Goal: Task Accomplishment & Management: Manage account settings

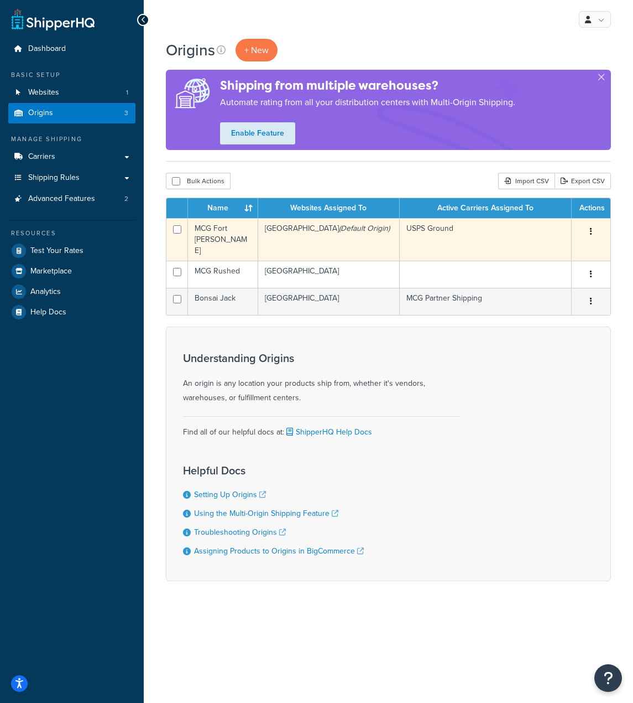
click at [362, 232] on icon "(Default Origin)" at bounding box center [364, 228] width 51 height 12
click at [225, 230] on td "MCG Fort [PERSON_NAME]" at bounding box center [223, 239] width 70 height 43
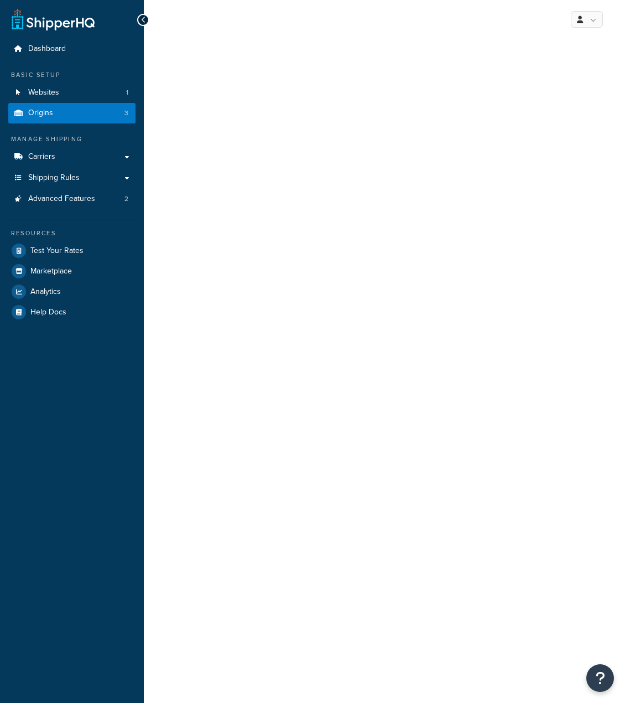
select select "5"
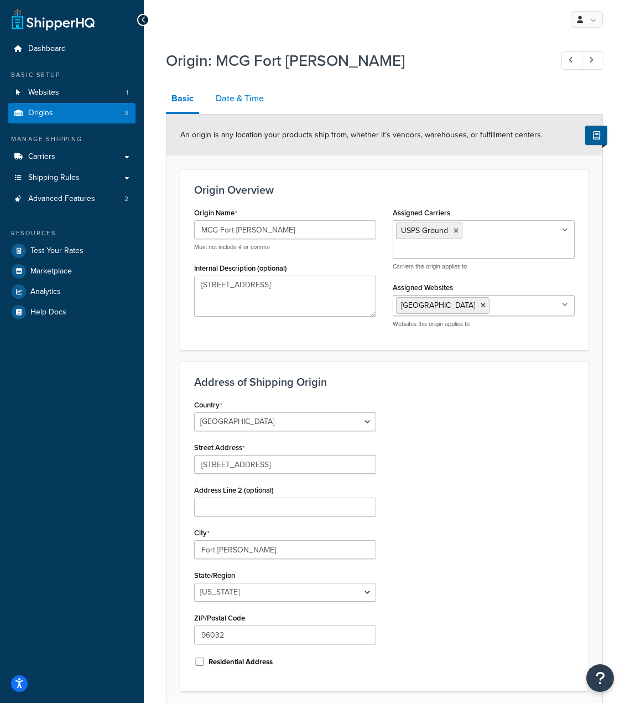
click at [240, 93] on link "Date & Time" at bounding box center [239, 98] width 59 height 27
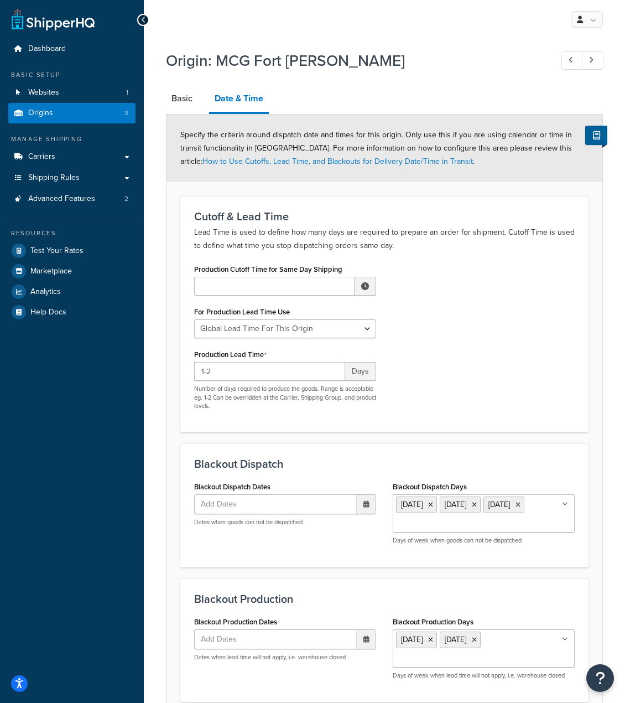
scroll to position [103, 0]
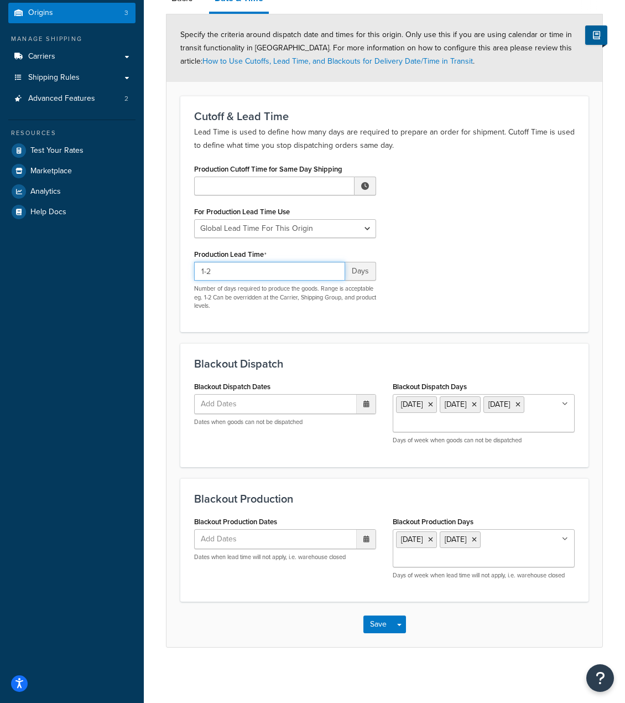
click at [323, 266] on input "1-2" at bounding box center [269, 271] width 151 height 19
type input "0-1"
click at [420, 259] on div "Production Cutoff Time for Same Day Shipping ▲ 12 ▼ : ▲ 00 ▼ ▲ AM ▼ For Product…" at bounding box center [384, 239] width 397 height 157
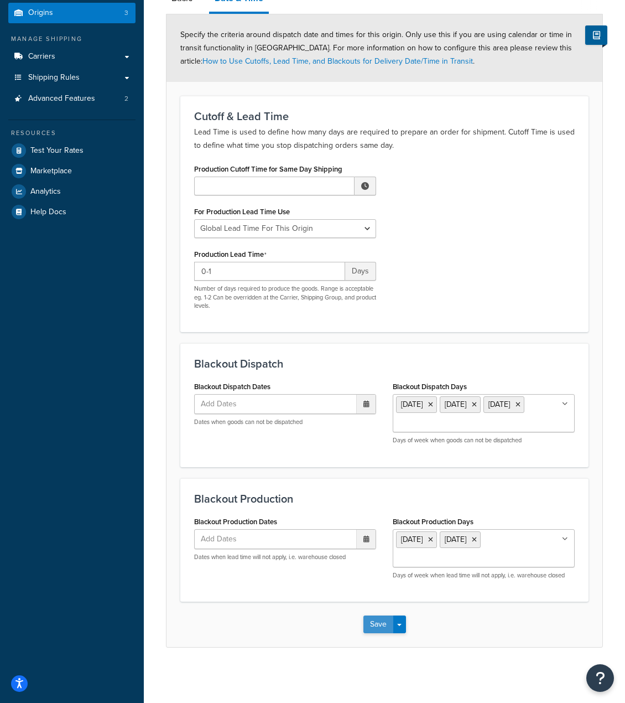
click at [378, 628] on button "Save" at bounding box center [378, 624] width 30 height 18
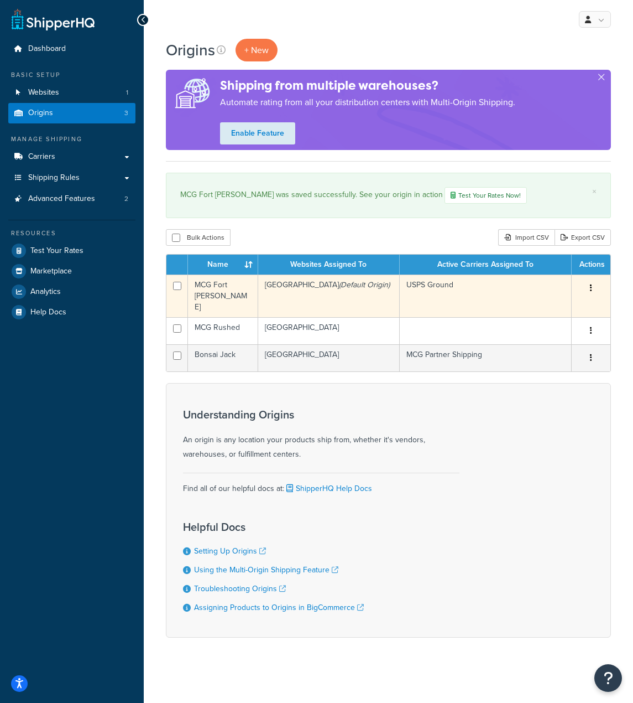
click at [431, 289] on td "USPS Ground" at bounding box center [486, 295] width 172 height 43
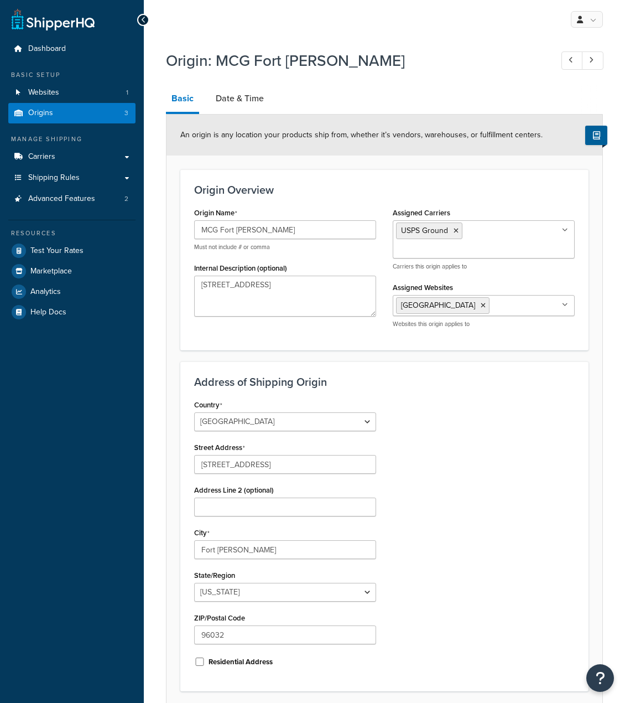
select select "5"
click at [231, 93] on link "Date & Time" at bounding box center [239, 98] width 59 height 27
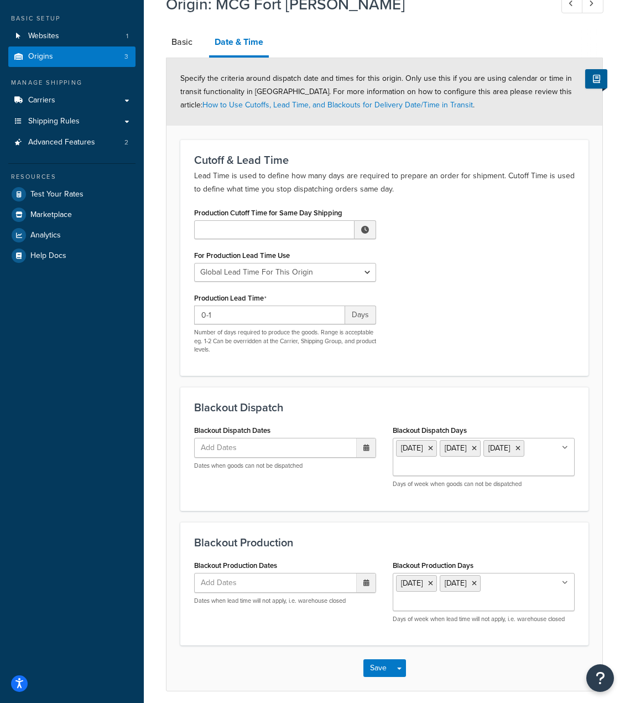
scroll to position [103, 0]
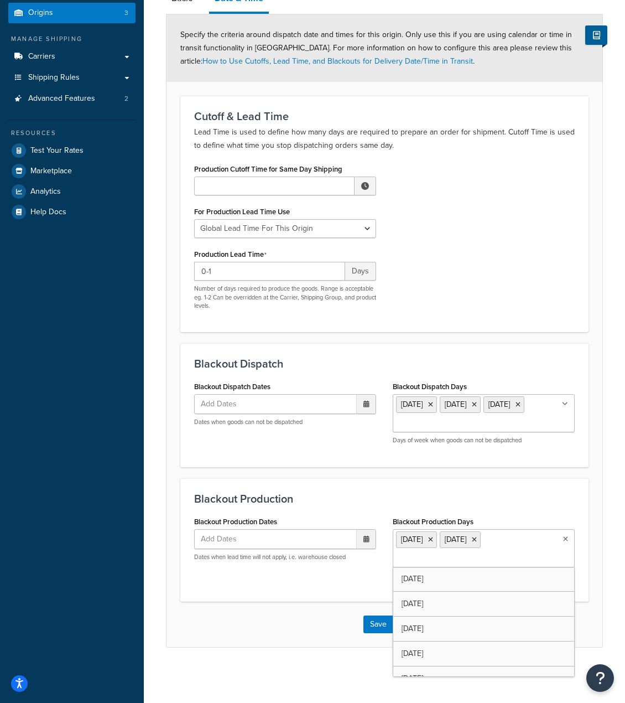
click at [522, 547] on ul "Saturday Sunday" at bounding box center [484, 548] width 182 height 38
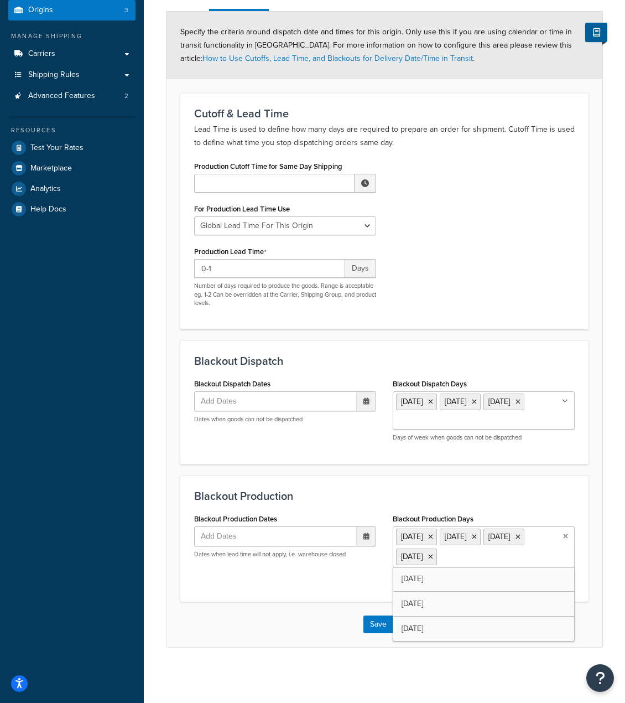
click at [374, 587] on div "Blackout Production Dates Add Dates ‹ September 2025 › Su Mo Tu We Th Fr Sa 31 …" at bounding box center [384, 549] width 397 height 77
click at [370, 626] on button "Save" at bounding box center [378, 624] width 30 height 18
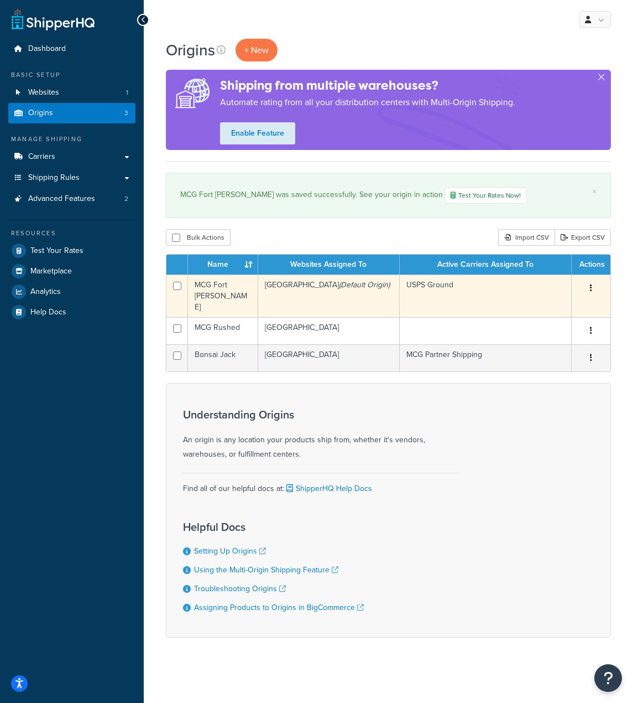
click at [365, 290] on icon "(Default Origin)" at bounding box center [364, 285] width 51 height 12
click at [330, 287] on td "Mountain Crest Gardens (Default Origin)" at bounding box center [329, 295] width 142 height 43
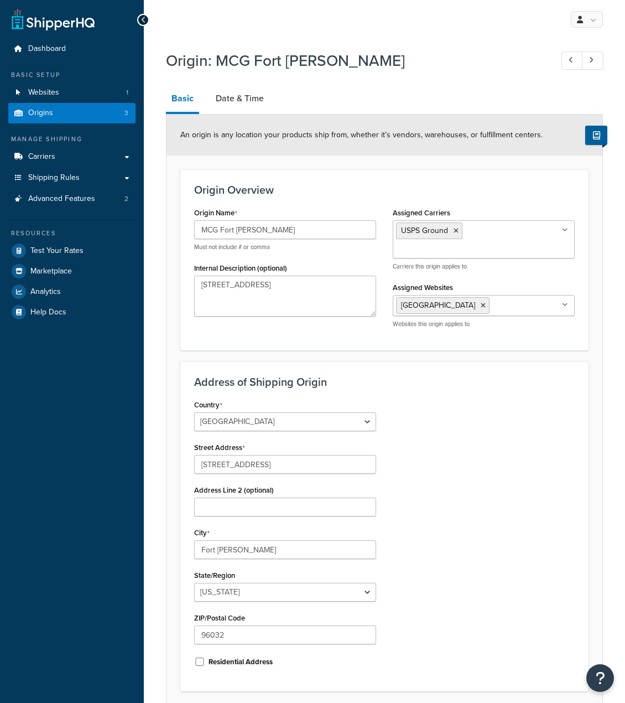
select select "5"
click at [235, 98] on link "Date & Time" at bounding box center [239, 98] width 59 height 27
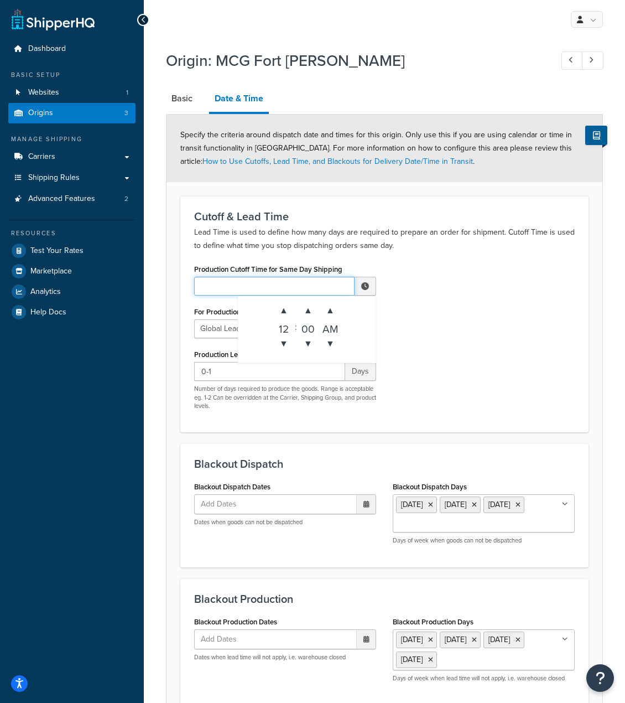
click at [273, 279] on input "Production Cutoff Time for Same Day Shipping" at bounding box center [274, 286] width 160 height 19
click at [335, 307] on span "▲" at bounding box center [330, 310] width 22 height 22
click at [331, 340] on span "▼" at bounding box center [330, 343] width 22 height 22
type input "12:00 AM"
click at [459, 306] on div "Production Cutoff Time for Same Day Shipping 12:00 AM ▲ 12 ▼ : ▲ 00 ▼ ▲ AM ▼ Fo…" at bounding box center [384, 339] width 397 height 157
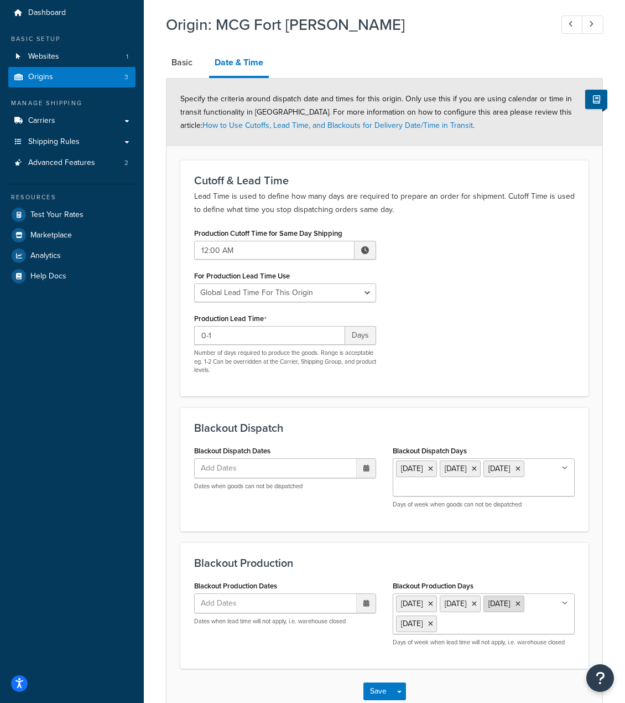
scroll to position [106, 0]
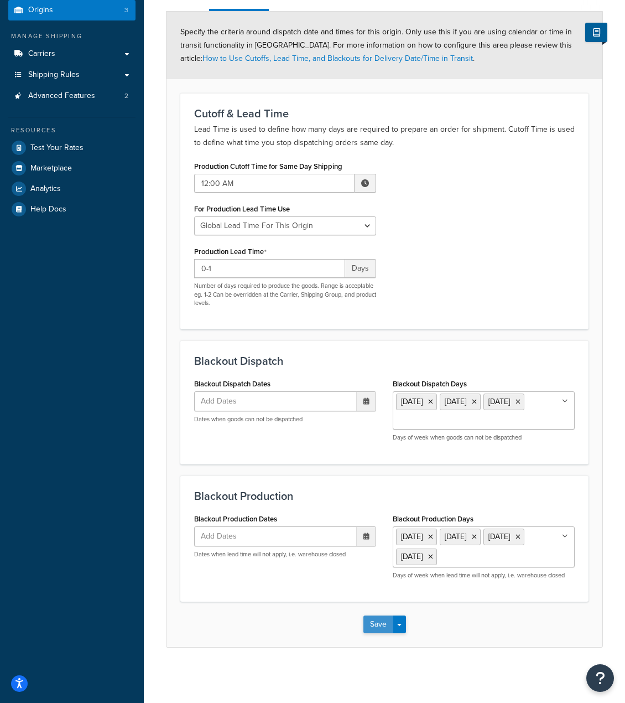
click at [374, 623] on button "Save" at bounding box center [378, 624] width 30 height 18
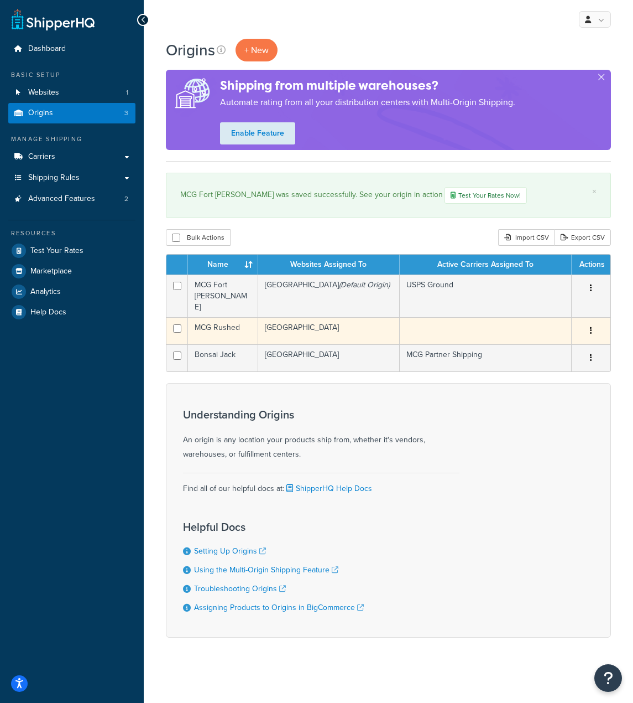
click at [339, 317] on td "[GEOGRAPHIC_DATA]" at bounding box center [329, 330] width 142 height 27
click at [333, 317] on td "[GEOGRAPHIC_DATA]" at bounding box center [329, 330] width 142 height 27
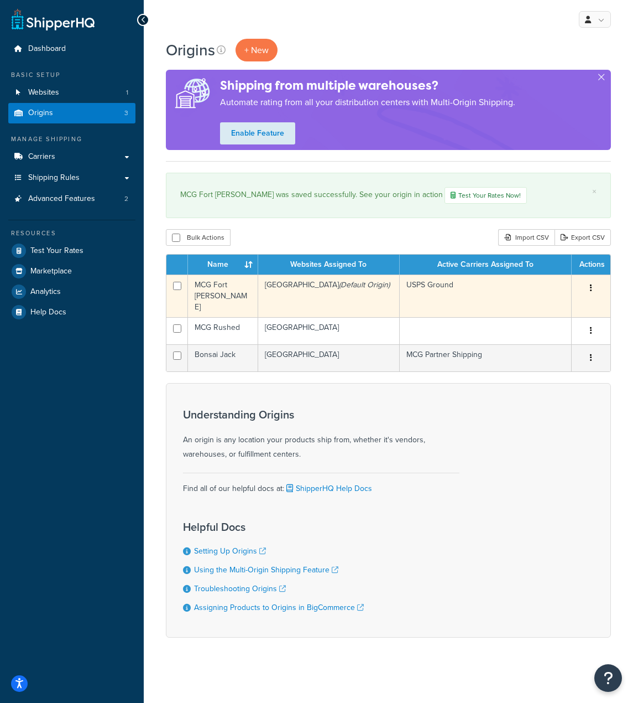
click at [328, 291] on td "[GEOGRAPHIC_DATA] (Default Origin)" at bounding box center [329, 295] width 142 height 43
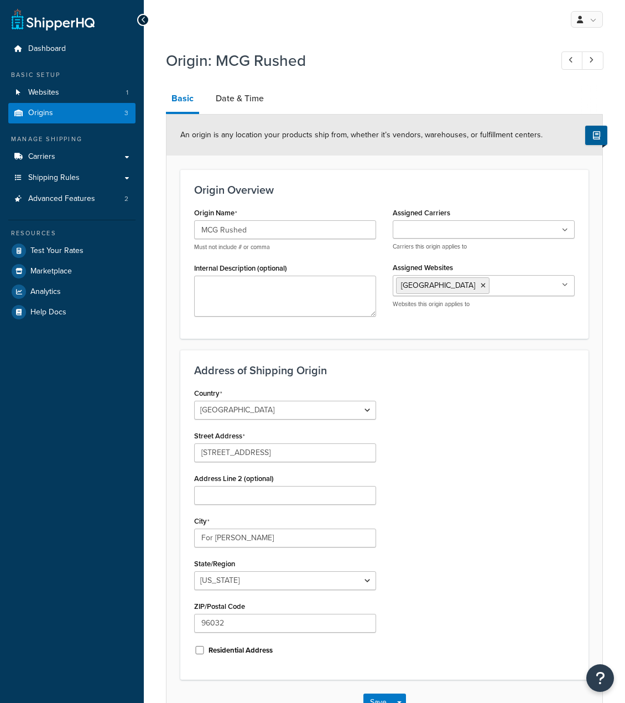
select select "5"
drag, startPoint x: 337, startPoint y: 285, endPoint x: 340, endPoint y: 274, distance: 11.6
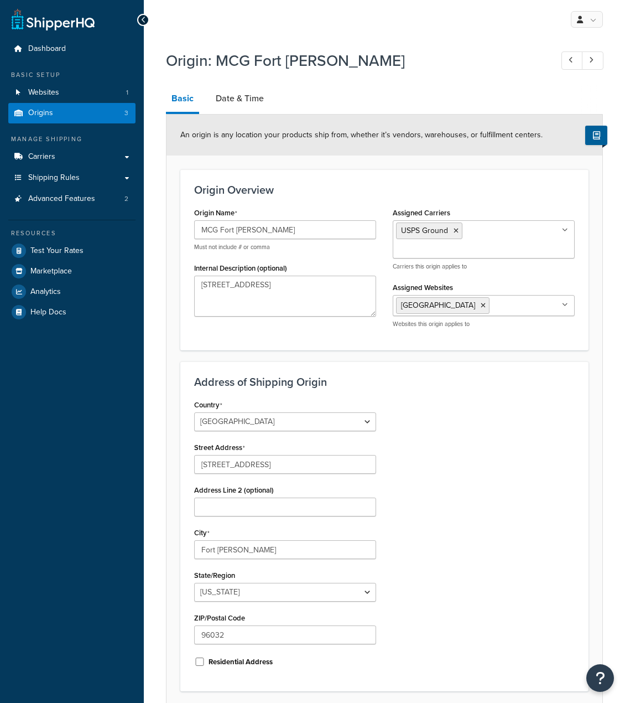
select select "5"
click at [250, 102] on link "Date & Time" at bounding box center [239, 98] width 59 height 27
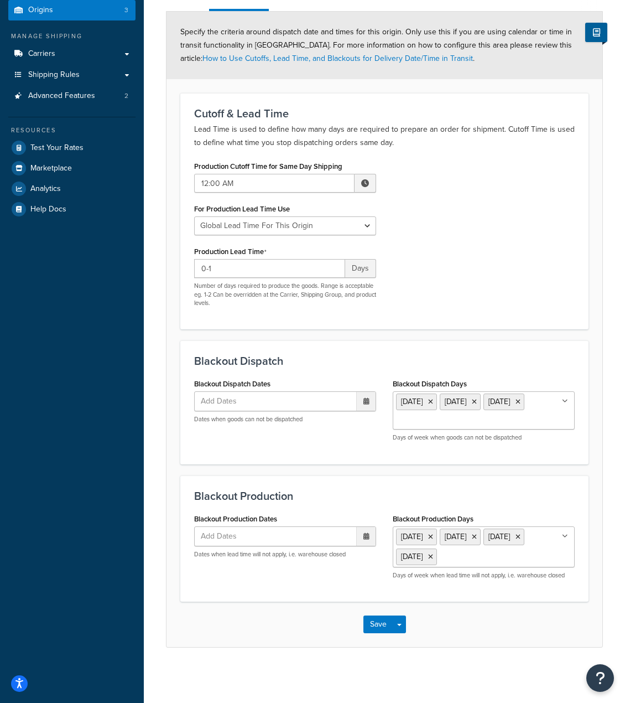
scroll to position [106, 0]
click at [433, 556] on icon at bounding box center [430, 556] width 5 height 7
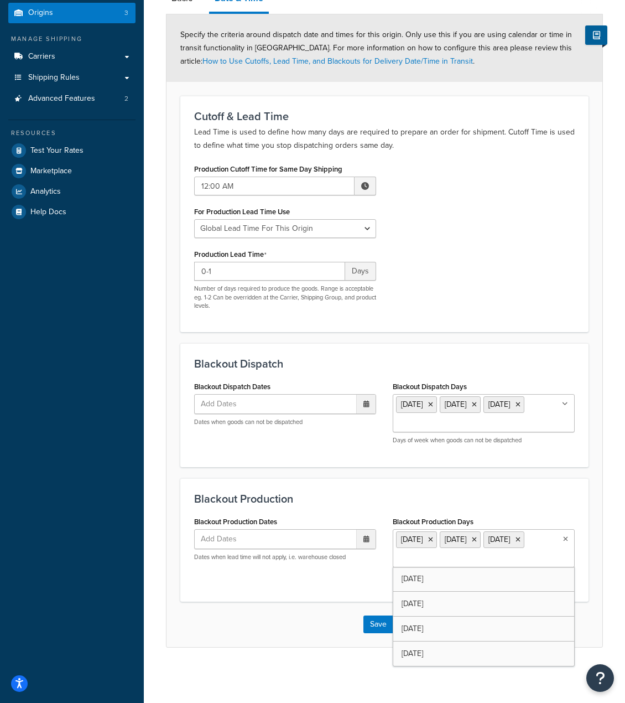
scroll to position [103, 0]
click at [302, 585] on div "Blackout Production Dates Add Dates ‹ [DATE] › Su Mo Tu We Th Fr Sa 31 1 2 3 4 …" at bounding box center [384, 550] width 397 height 74
click at [375, 623] on button "Save" at bounding box center [378, 624] width 30 height 18
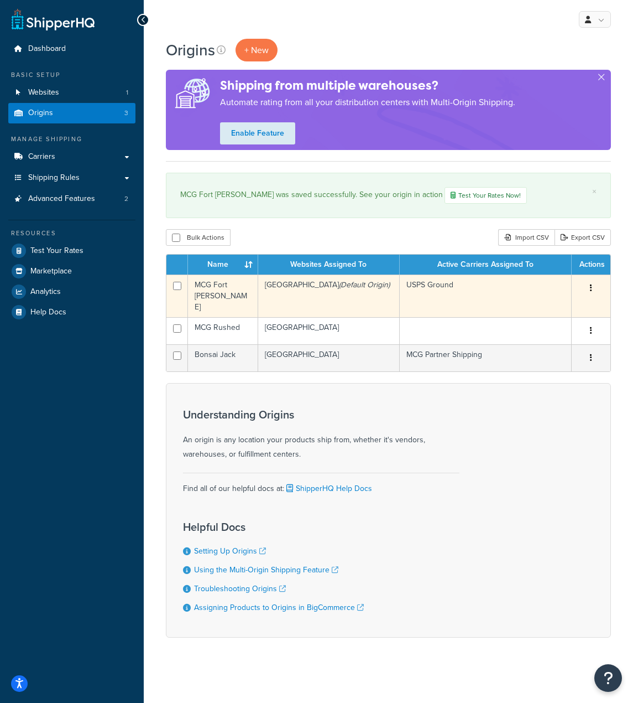
click at [313, 281] on td "[GEOGRAPHIC_DATA] (Default Origin)" at bounding box center [329, 295] width 142 height 43
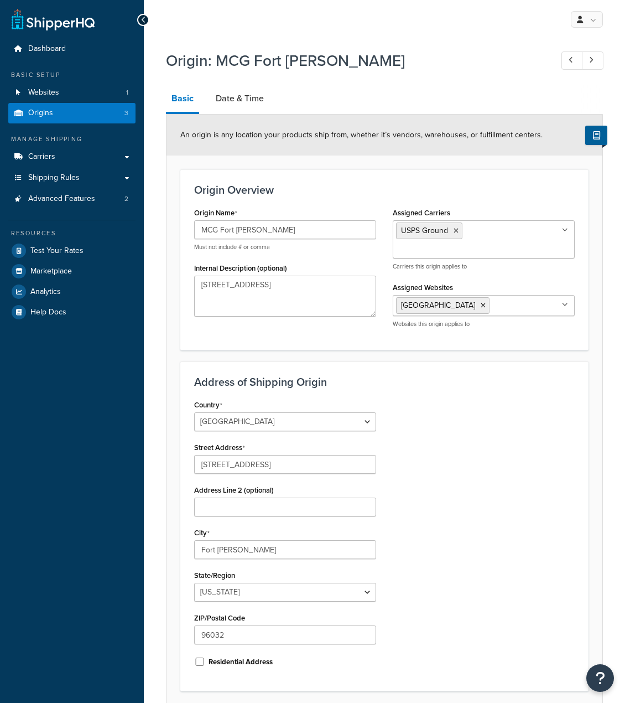
select select "5"
click at [238, 89] on link "Date & Time" at bounding box center [239, 98] width 59 height 27
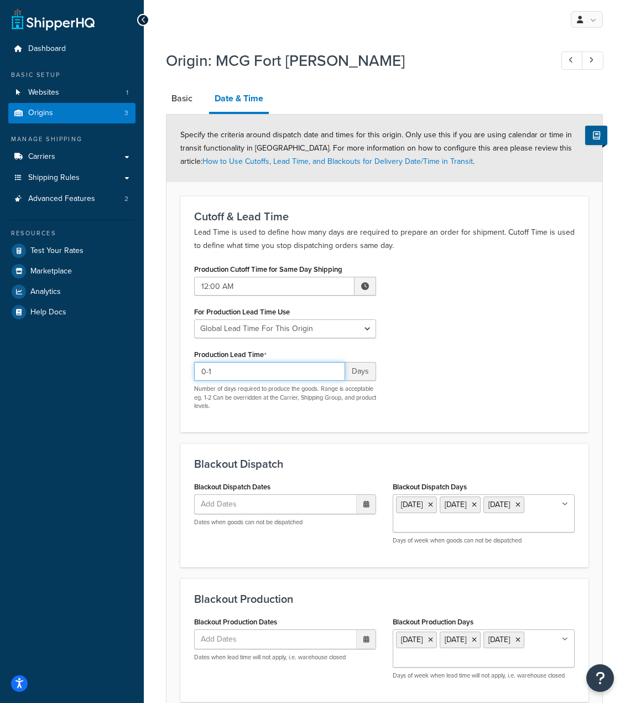
drag, startPoint x: 171, startPoint y: 370, endPoint x: 125, endPoint y: 367, distance: 46.0
click at [126, 367] on div "Dashboard Basic Setup Websites 1 Origins 3 Manage Shipping Carriers Carriers Al…" at bounding box center [312, 401] width 625 height 803
type input "1-2"
click at [432, 313] on div "Production Cutoff Time for Same Day Shipping 12:00 AM ▲ 12 ▼ : ▲ 00 ▼ ▲ AM ▼ Fo…" at bounding box center [384, 339] width 397 height 157
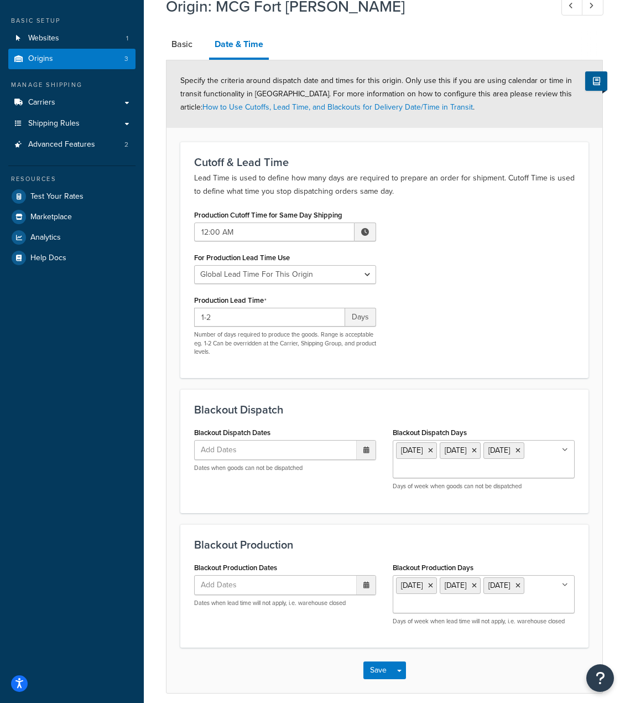
scroll to position [103, 0]
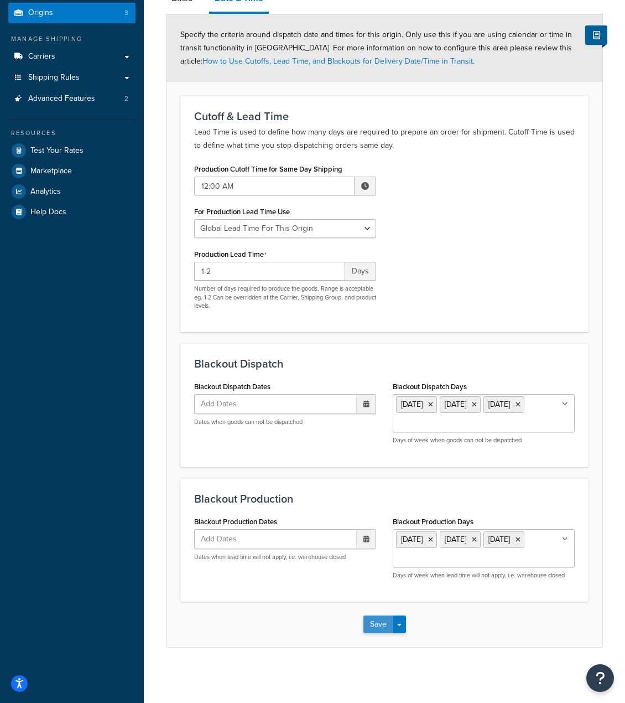
click at [381, 626] on button "Save" at bounding box center [378, 624] width 30 height 18
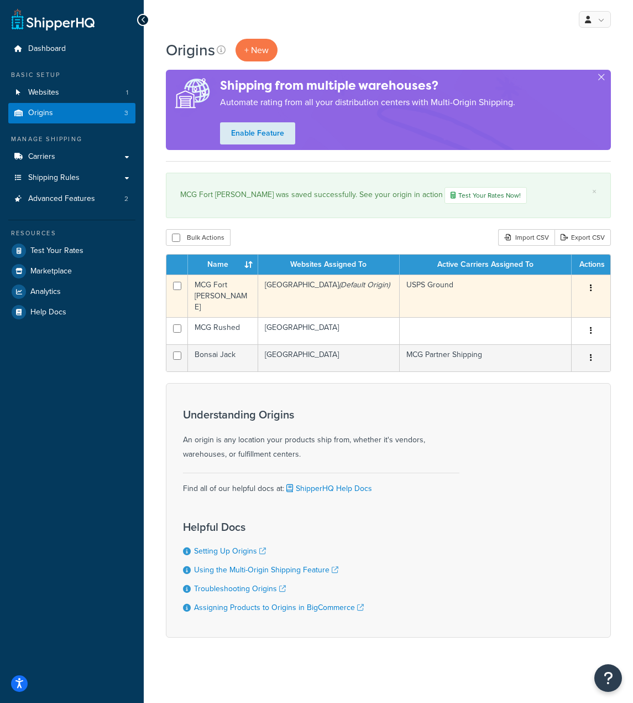
click at [358, 293] on td "Mountain Crest Gardens (Default Origin)" at bounding box center [329, 295] width 142 height 43
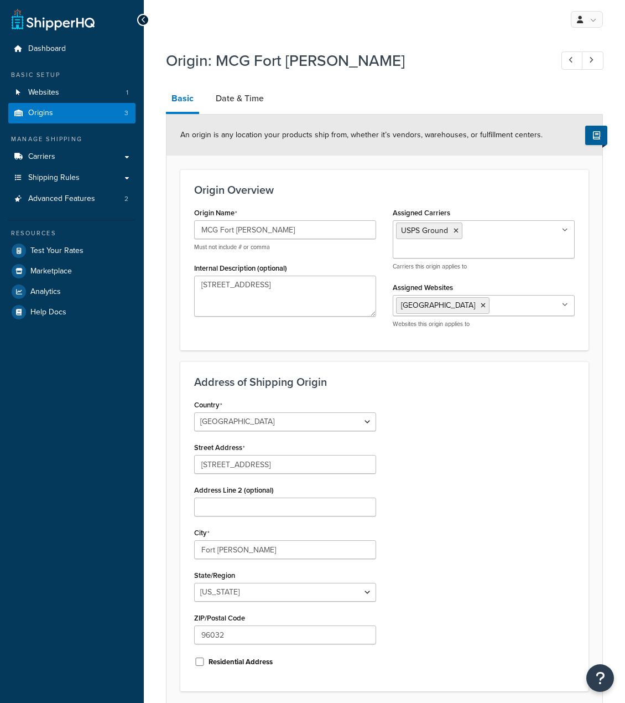
select select "5"
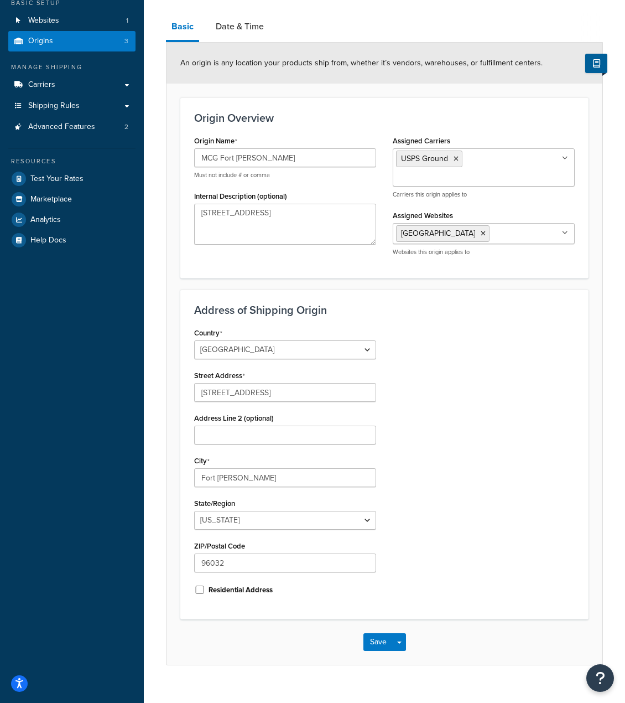
scroll to position [78, 0]
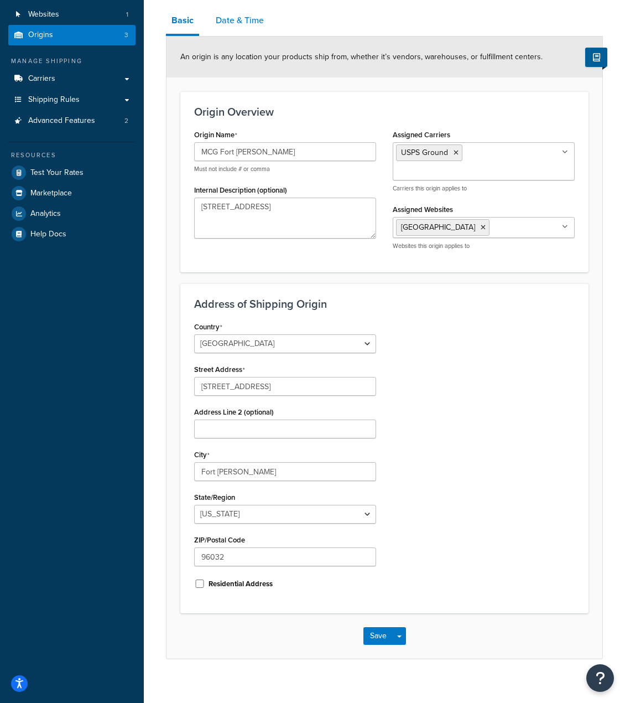
click at [235, 20] on link "Date & Time" at bounding box center [239, 20] width 59 height 27
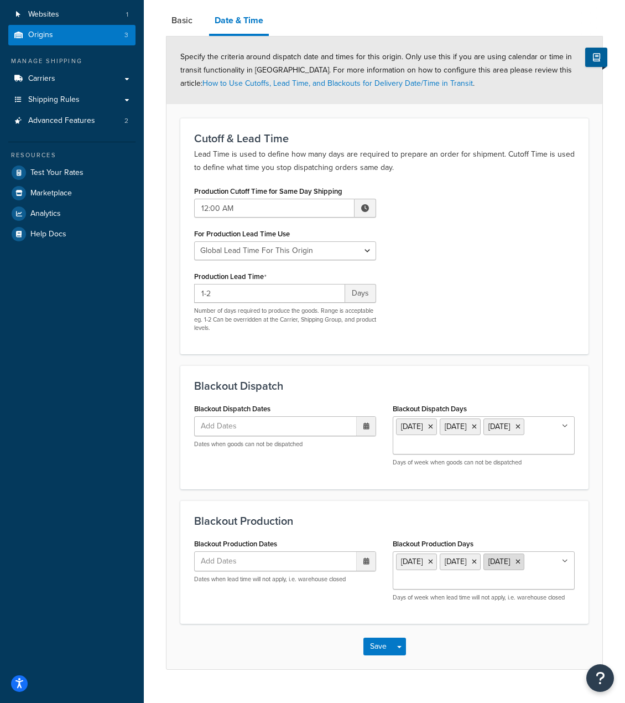
click at [521, 564] on icon at bounding box center [518, 561] width 5 height 7
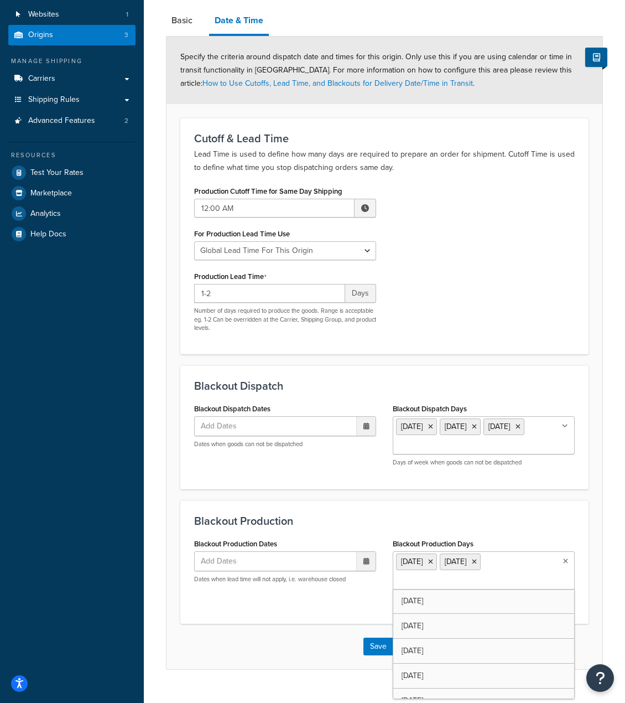
click at [536, 521] on h3 "Blackout Production" at bounding box center [384, 520] width 381 height 12
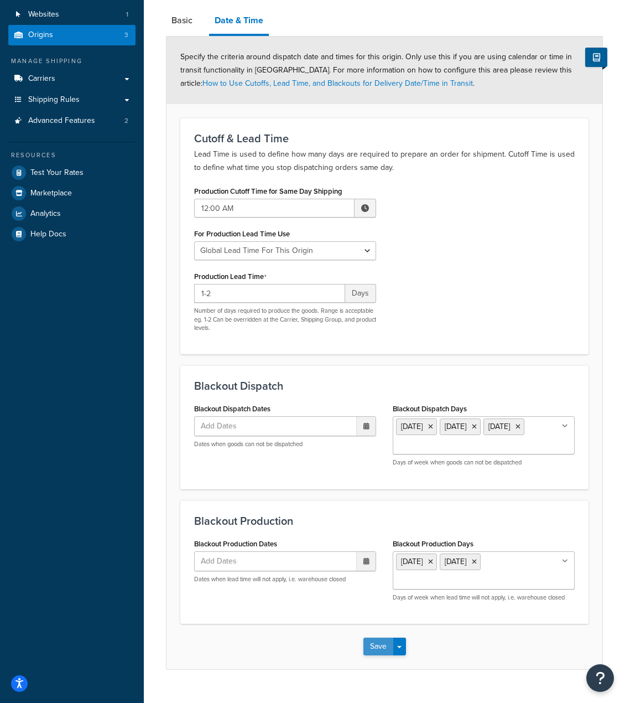
click at [379, 649] on button "Save" at bounding box center [378, 646] width 30 height 18
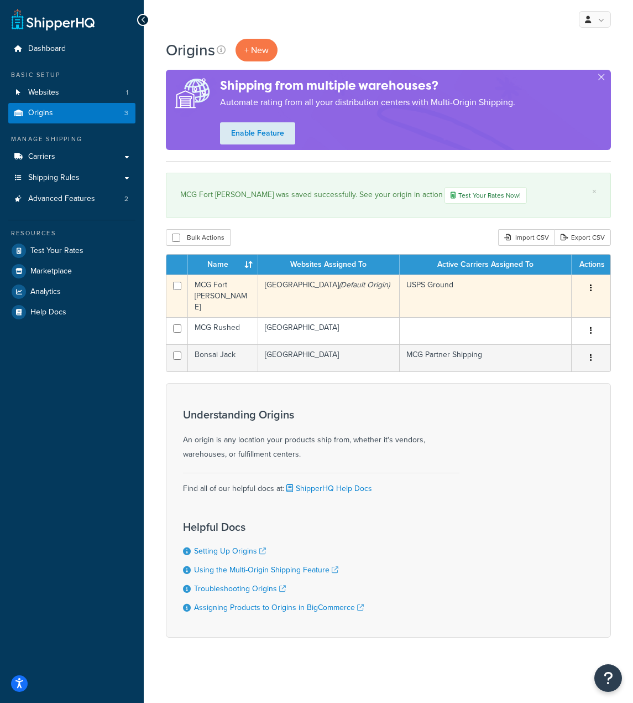
click at [366, 288] on icon "(Default Origin)" at bounding box center [364, 285] width 51 height 12
click at [292, 283] on td "[GEOGRAPHIC_DATA] (Default Origin)" at bounding box center [329, 295] width 142 height 43
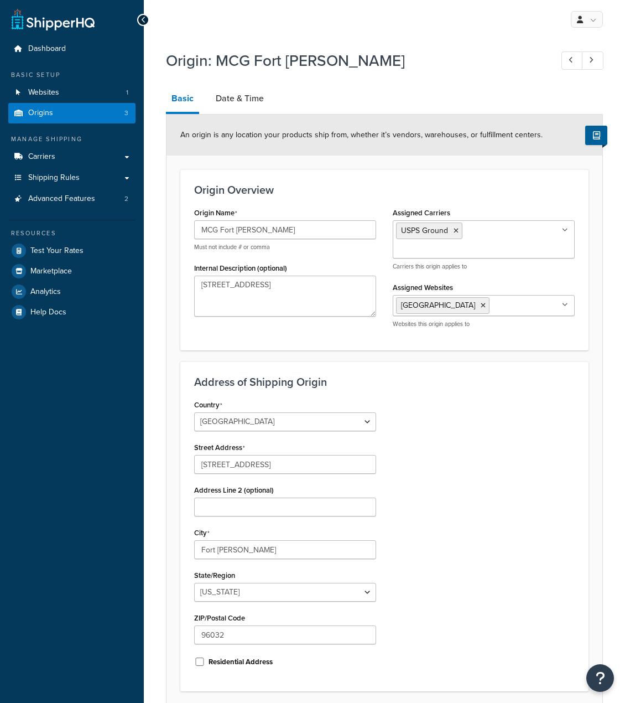
select select "5"
click at [241, 95] on link "Date & Time" at bounding box center [239, 98] width 59 height 27
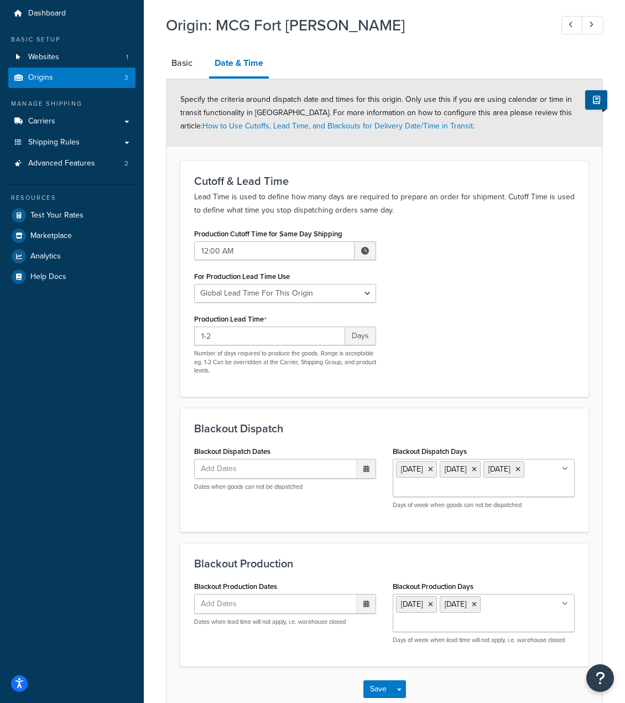
scroll to position [55, 0]
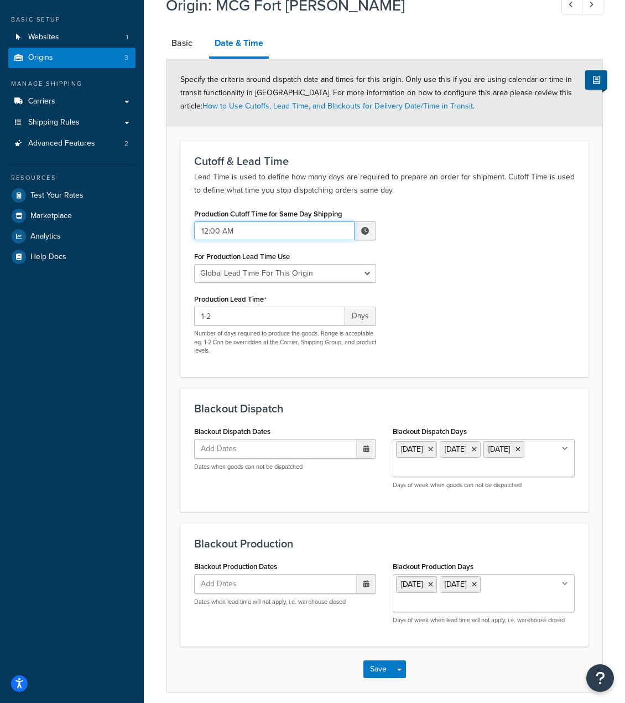
click at [300, 225] on input "12:00 AM" at bounding box center [274, 230] width 160 height 19
click at [286, 288] on span "▼" at bounding box center [284, 288] width 22 height 22
click at [308, 284] on span "▼" at bounding box center [308, 288] width 22 height 22
type input "11:59 PM"
click at [490, 273] on div "Production Cutoff Time for Same Day Shipping 11:59 PM ▲ 11 ▼ : ▲ 59 ▼ ▲ PM ▼ Fo…" at bounding box center [384, 284] width 397 height 157
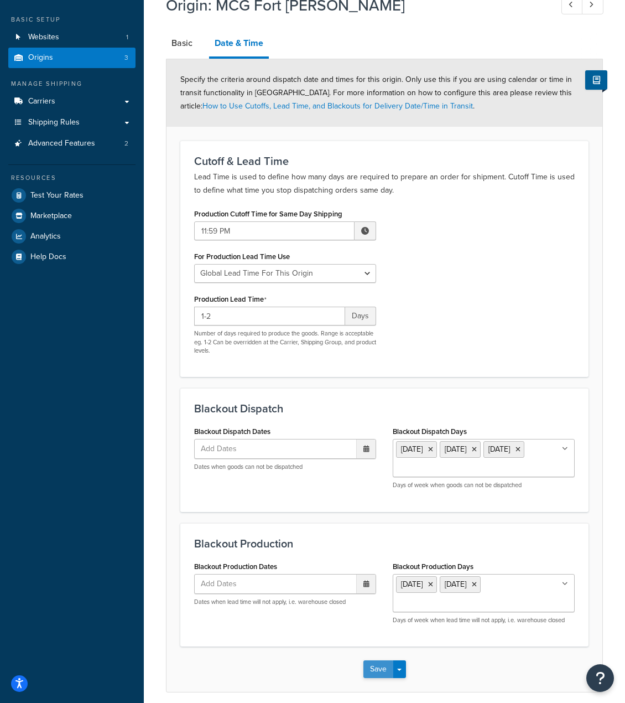
click at [385, 673] on button "Save" at bounding box center [378, 669] width 30 height 18
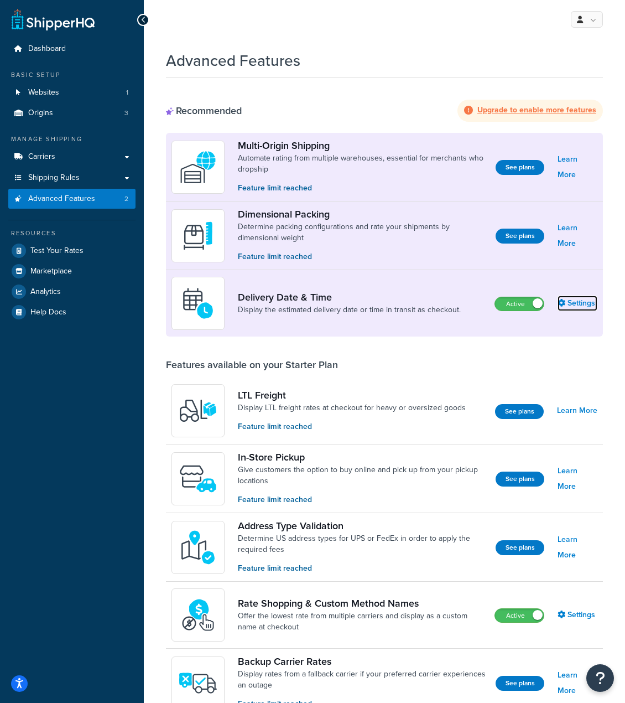
click at [591, 304] on link "Settings" at bounding box center [578, 302] width 40 height 15
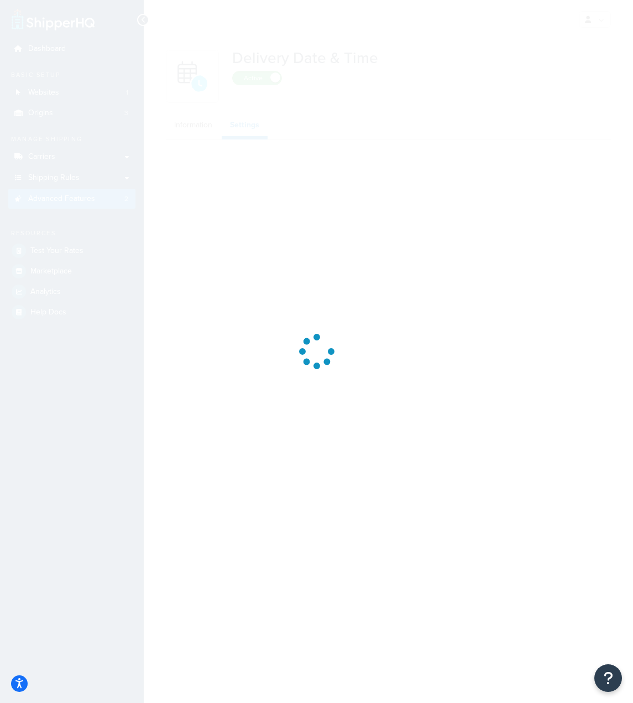
select select "false"
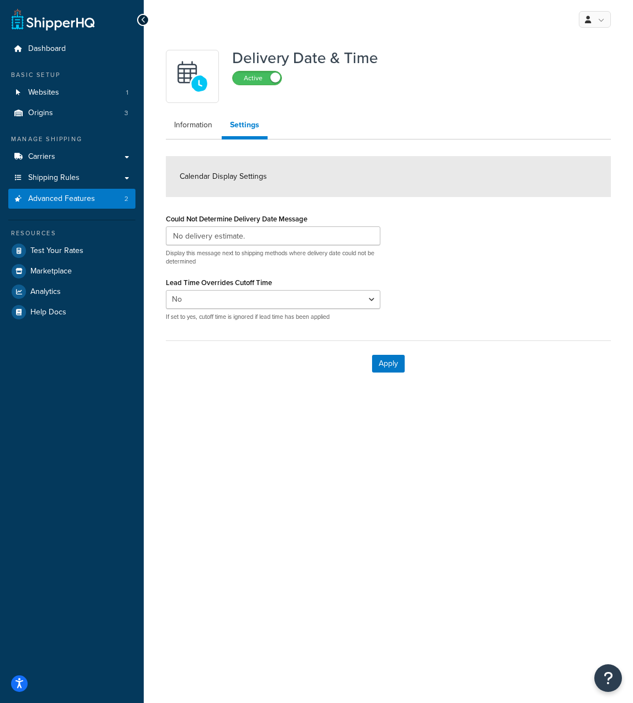
click at [287, 430] on div "My Profile Billing Global Settings Contact Us Logout Delivery Date & Time Activ…" at bounding box center [389, 351] width 490 height 703
click at [193, 124] on link "Information" at bounding box center [193, 125] width 55 height 22
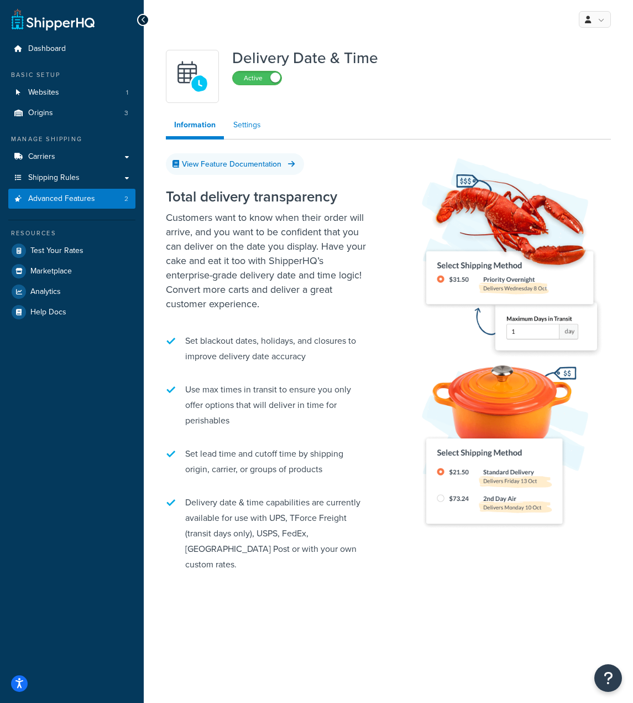
click at [231, 122] on link "Settings" at bounding box center [247, 125] width 44 height 22
select select "false"
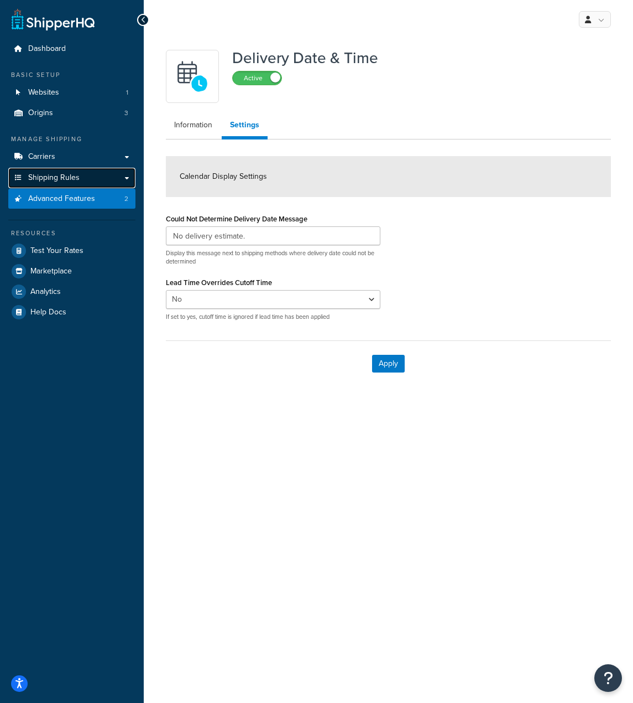
click at [51, 179] on span "Shipping Rules" at bounding box center [53, 177] width 51 height 9
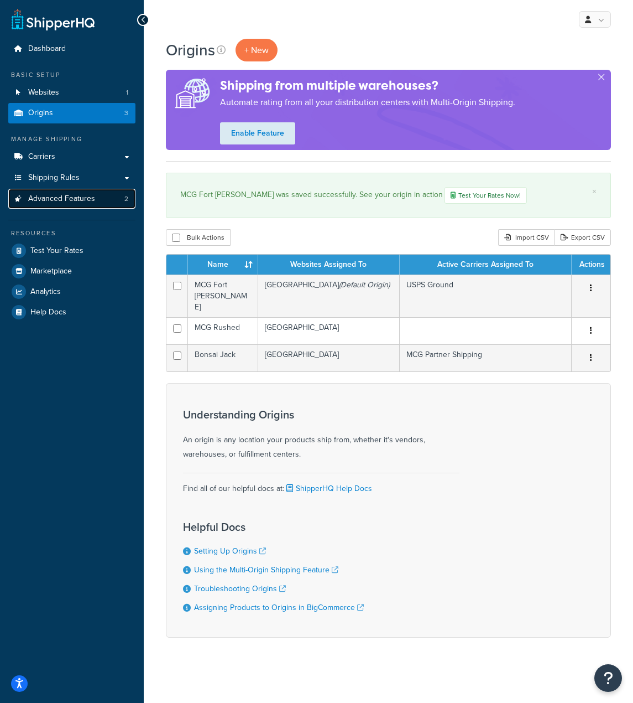
drag, startPoint x: 0, startPoint y: 0, endPoint x: 85, endPoint y: 197, distance: 214.6
click at [85, 197] on span "Advanced Features" at bounding box center [61, 198] width 67 height 9
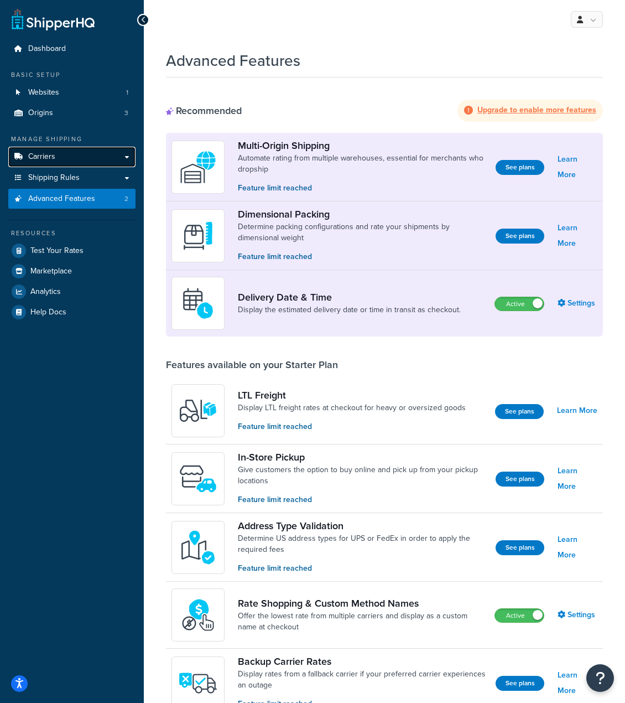
click at [62, 157] on link "Carriers" at bounding box center [71, 157] width 127 height 20
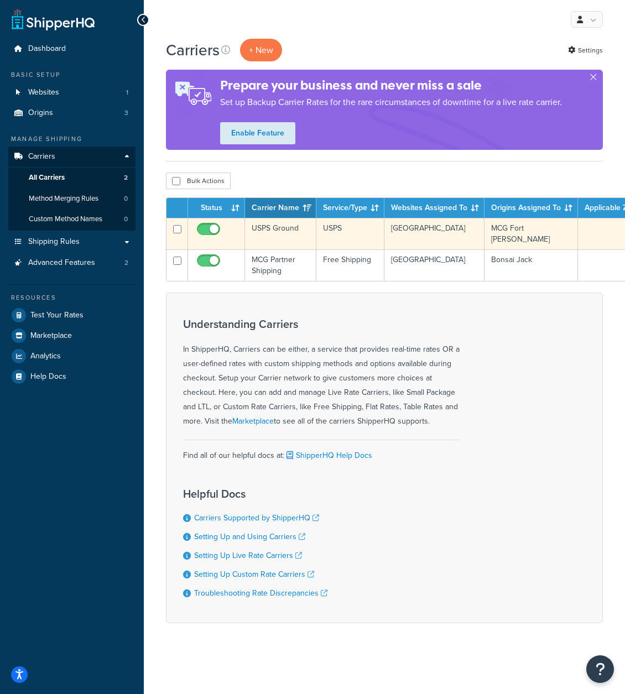
click at [426, 226] on td "[GEOGRAPHIC_DATA]" at bounding box center [434, 234] width 100 height 32
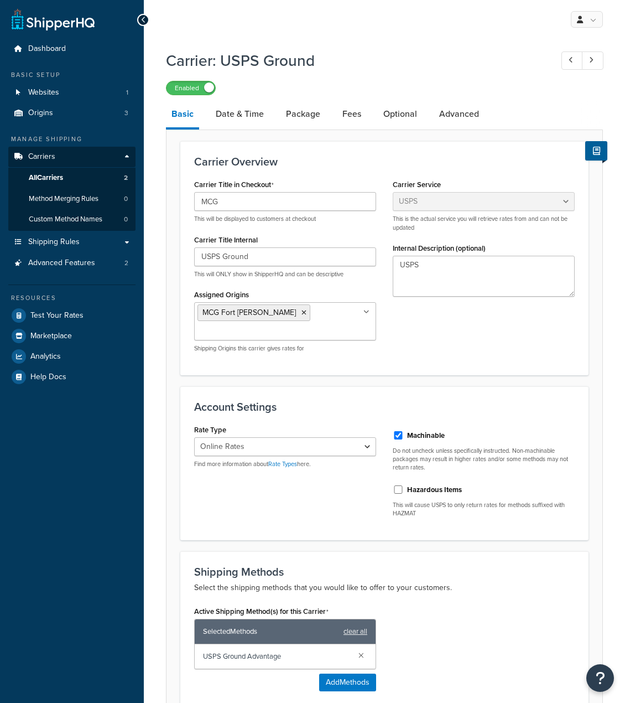
select select "usps"
select select "ONLINE"
click at [70, 116] on link "Origins 3" at bounding box center [71, 113] width 127 height 20
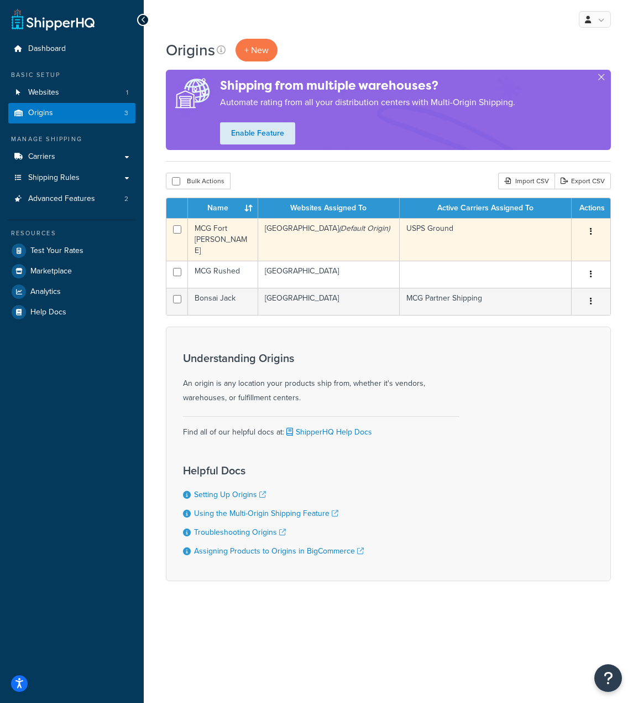
click at [341, 231] on td "[GEOGRAPHIC_DATA] (Default Origin)" at bounding box center [329, 239] width 142 height 43
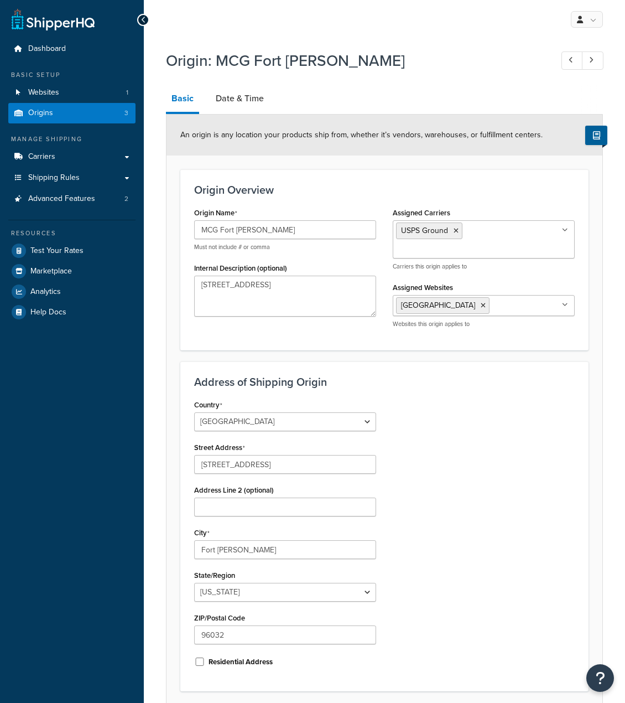
select select "5"
click at [214, 98] on link "Date & Time" at bounding box center [239, 98] width 59 height 27
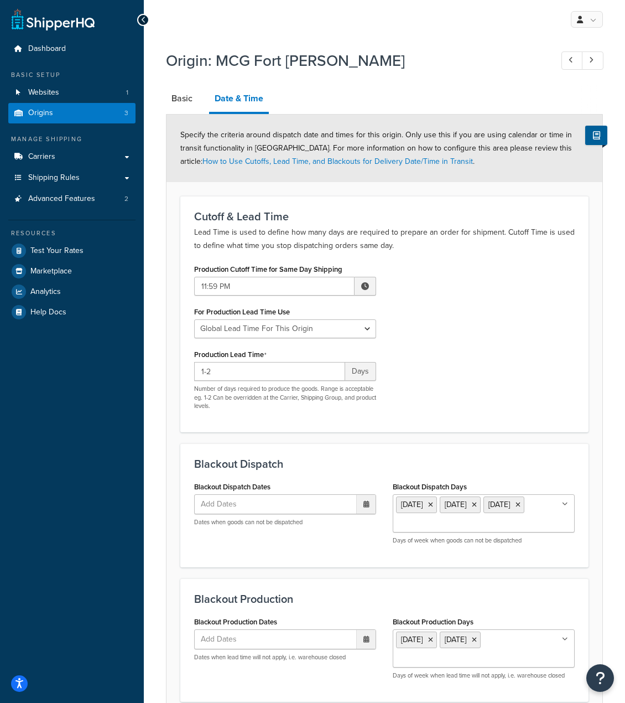
click at [412, 351] on div "Production Cutoff Time for Same Day Shipping 11:59 PM ▲ 11 ▼ : ▲ 59 ▼ ▲ PM ▼ Fo…" at bounding box center [384, 339] width 397 height 157
click at [321, 331] on select "Global Lead Time For This Origin Lead Time For Per Shipping Method Type" at bounding box center [285, 328] width 182 height 19
click at [469, 347] on div "Production Cutoff Time for Same Day Shipping 11:59 PM ▲ 11 ▼ : ▲ 59 ▼ ▲ PM ▼ Fo…" at bounding box center [384, 339] width 397 height 157
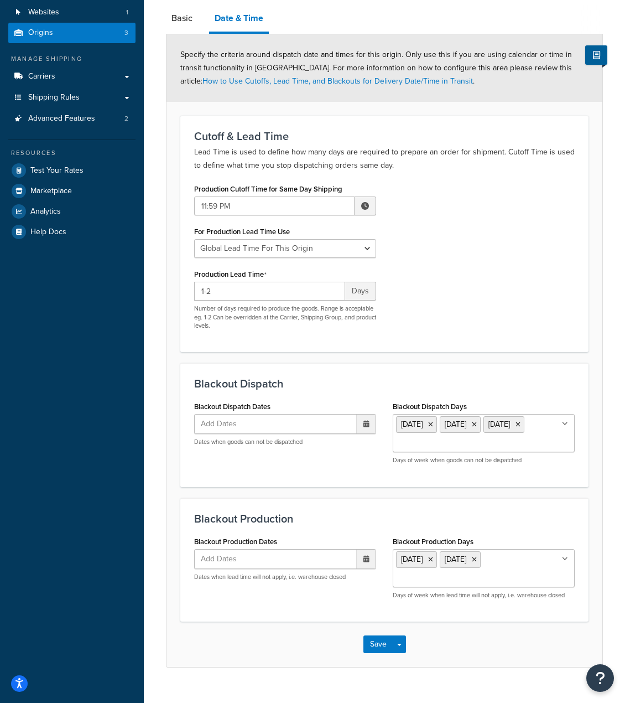
scroll to position [103, 0]
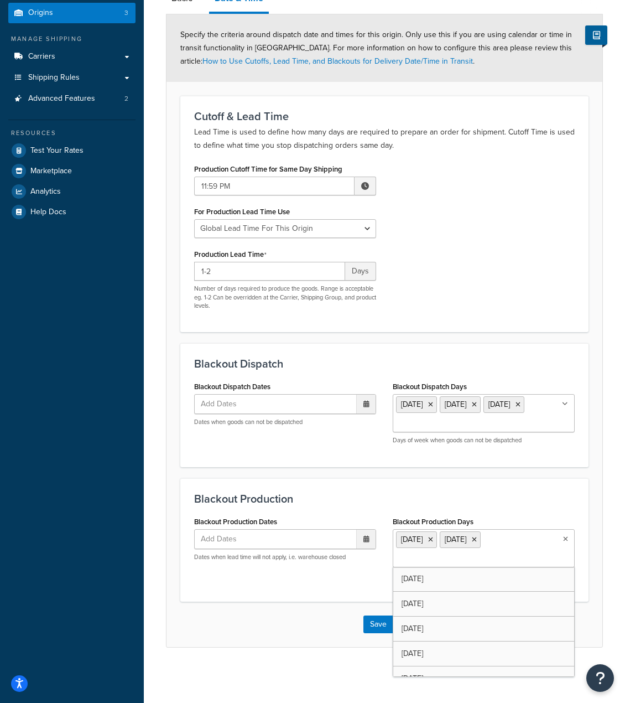
click at [497, 558] on ul "[DATE] [DATE]" at bounding box center [484, 548] width 182 height 38
click at [433, 539] on icon at bounding box center [430, 539] width 5 height 7
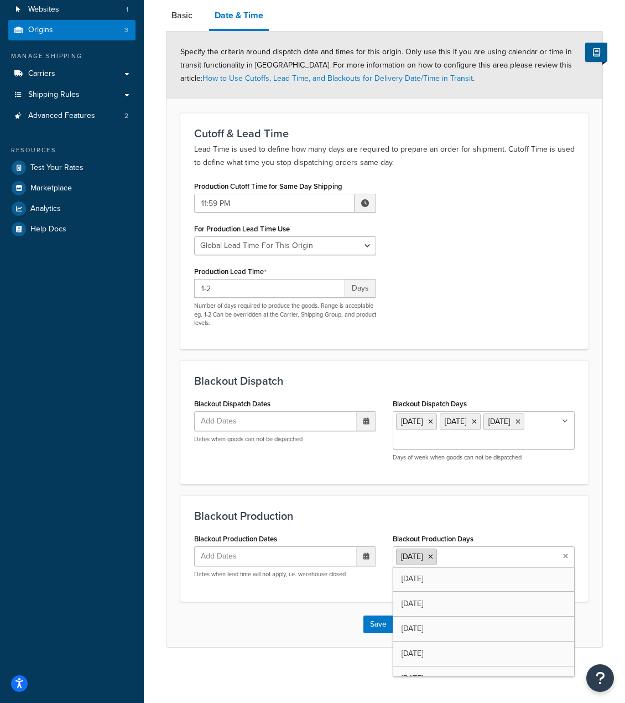
click at [429, 555] on icon at bounding box center [430, 556] width 5 height 7
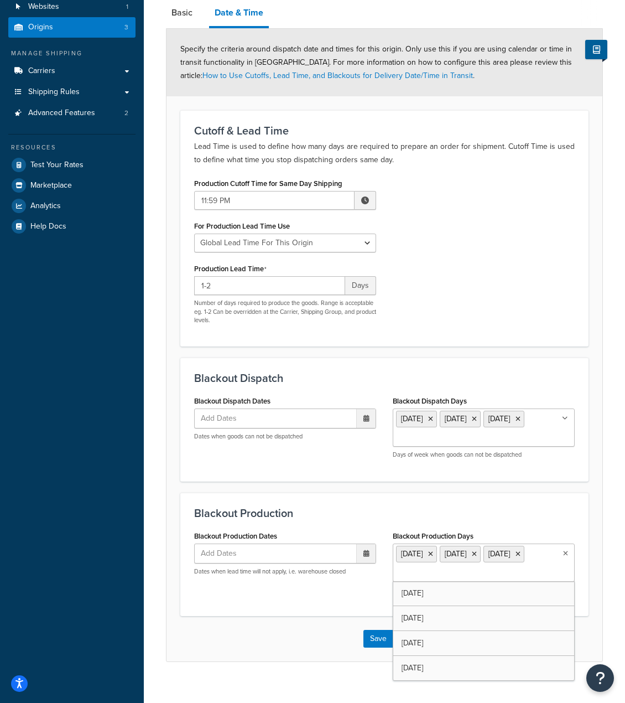
scroll to position [0, 0]
click at [314, 661] on div "Save Save Dropdown Save and Edit Save and Duplicate Save and Create New" at bounding box center [384, 638] width 436 height 45
click at [378, 644] on button "Save" at bounding box center [378, 638] width 30 height 18
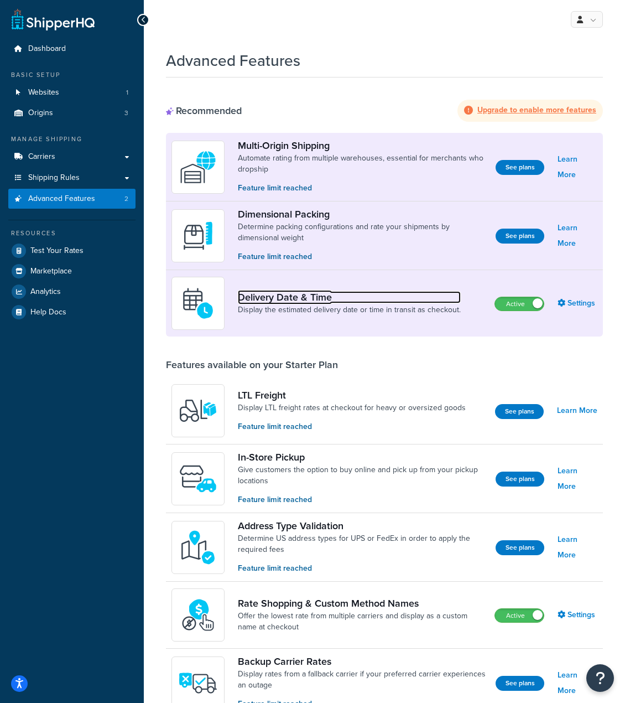
click at [311, 292] on link "Delivery Date & Time" at bounding box center [349, 297] width 223 height 12
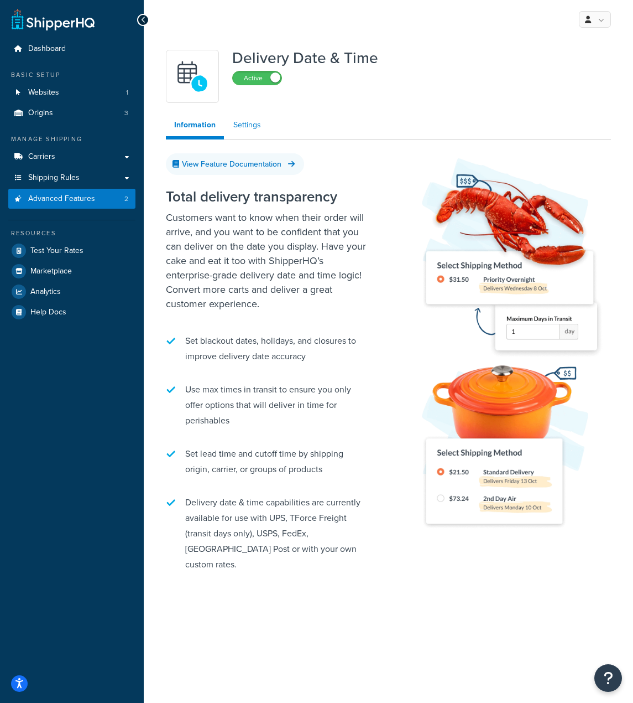
click at [247, 126] on link "Settings" at bounding box center [247, 125] width 44 height 22
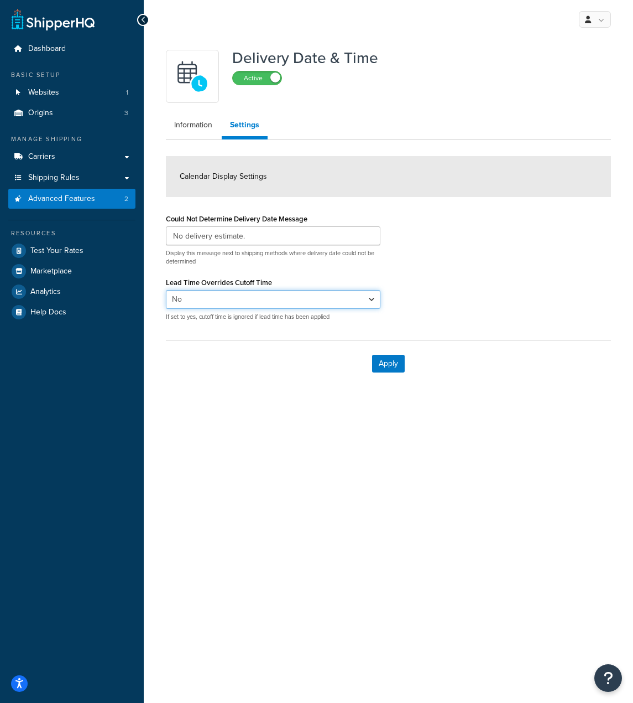
click at [200, 293] on select "Yes No" at bounding box center [273, 299] width 215 height 19
select select "true"
click at [166, 290] on select "Yes No" at bounding box center [273, 299] width 215 height 19
click at [384, 360] on button "Apply" at bounding box center [388, 364] width 33 height 18
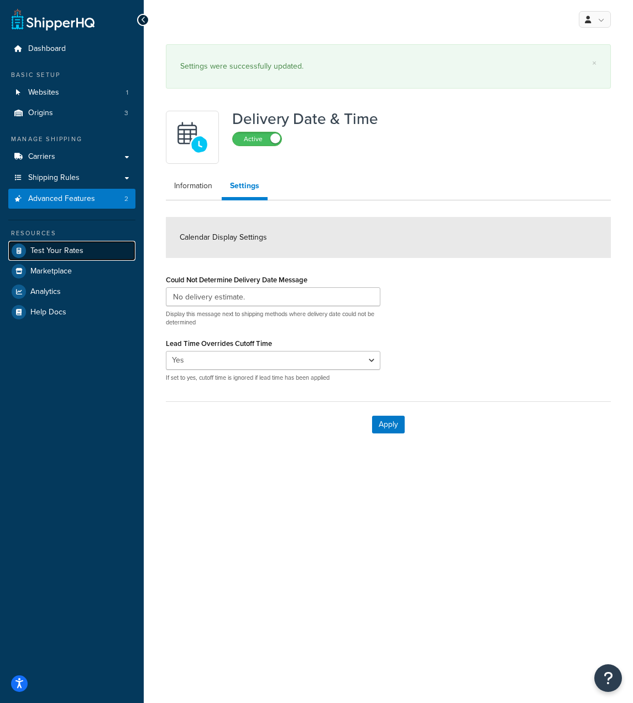
click at [39, 252] on span "Test Your Rates" at bounding box center [56, 250] width 53 height 9
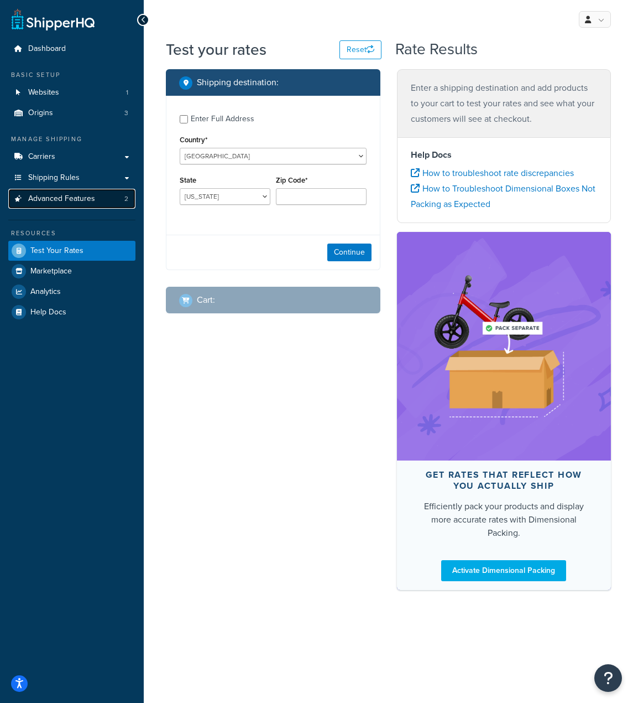
click at [75, 201] on span "Advanced Features" at bounding box center [61, 198] width 67 height 9
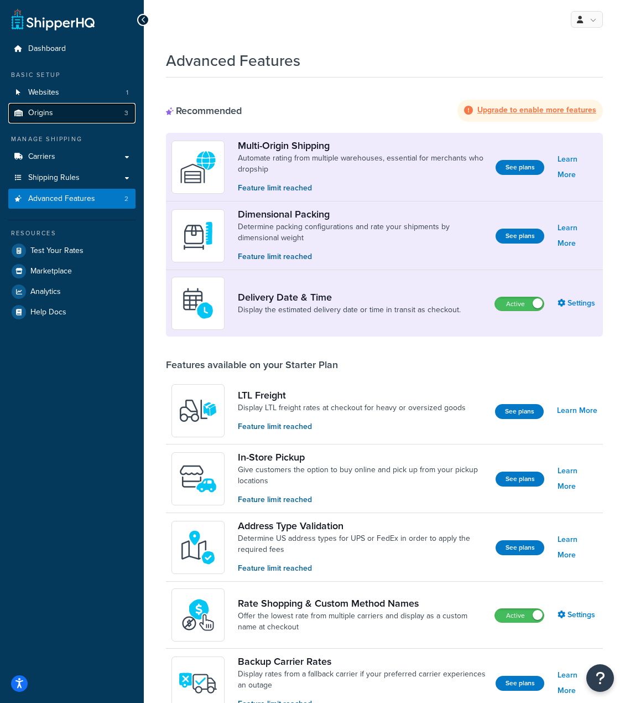
click at [64, 117] on link "Origins 3" at bounding box center [71, 113] width 127 height 20
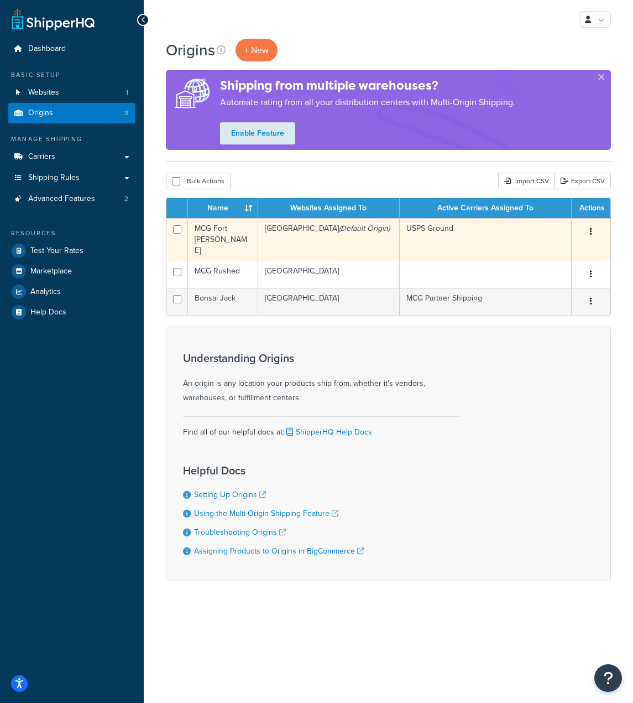
click at [327, 231] on td "[GEOGRAPHIC_DATA] (Default Origin)" at bounding box center [329, 239] width 142 height 43
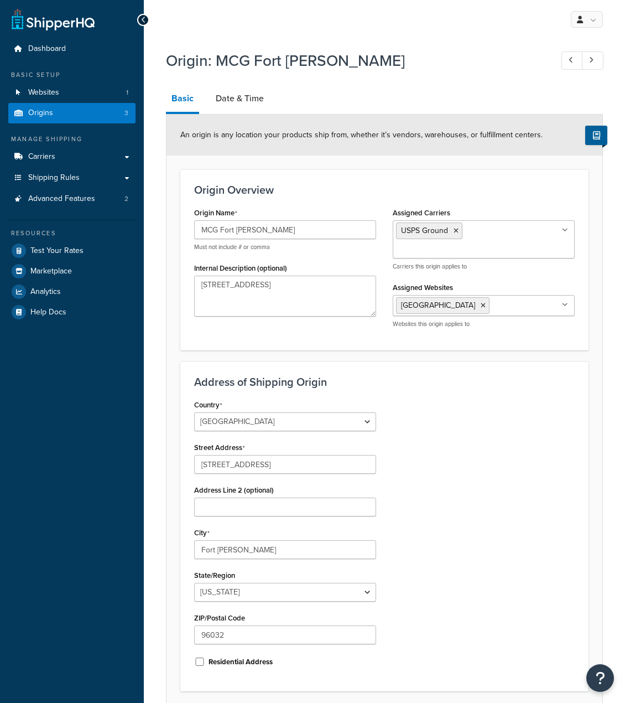
select select "5"
click at [225, 102] on link "Date & Time" at bounding box center [239, 98] width 59 height 27
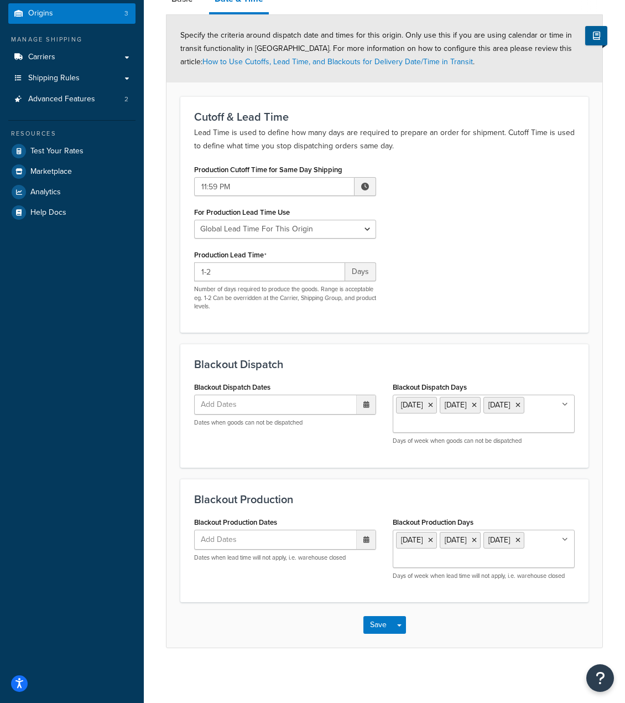
scroll to position [103, 0]
click at [562, 551] on ul "[DATE] [DATE] [DATE]" at bounding box center [484, 548] width 182 height 38
click at [524, 558] on ul "[DATE] [DATE] [DATE]" at bounding box center [484, 548] width 182 height 38
click at [562, 505] on div "Blackout Production Blackout Production Dates Add Dates ‹ [DATE] › Su Mo Tu We …" at bounding box center [384, 539] width 408 height 123
click at [506, 563] on ul "[DATE] [DATE] [DATE]" at bounding box center [484, 548] width 182 height 38
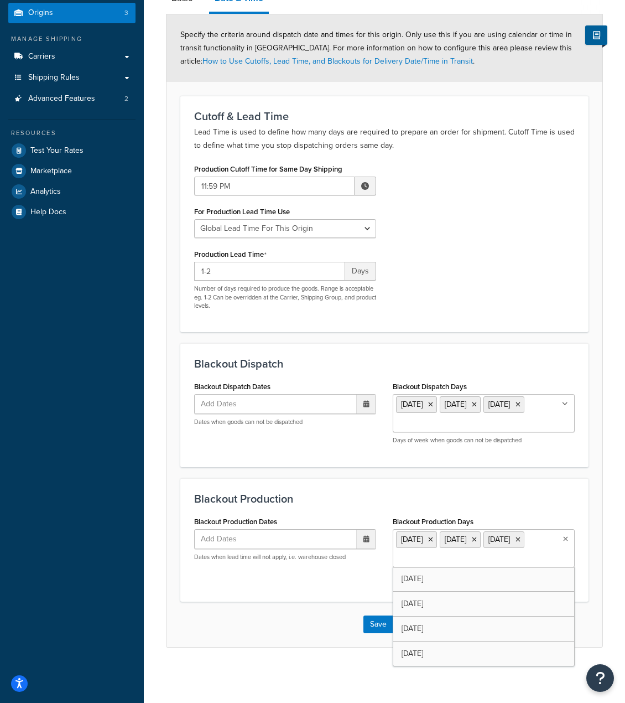
click at [506, 563] on ul "[DATE] [DATE] [DATE]" at bounding box center [484, 548] width 182 height 38
click at [335, 584] on div "Blackout Production Dates Add Dates ‹ [DATE] › Su Mo Tu We Th Fr Sa 31 1 2 3 4 …" at bounding box center [384, 550] width 397 height 74
click at [494, 424] on input "Blackout Dispatch Days" at bounding box center [445, 424] width 98 height 12
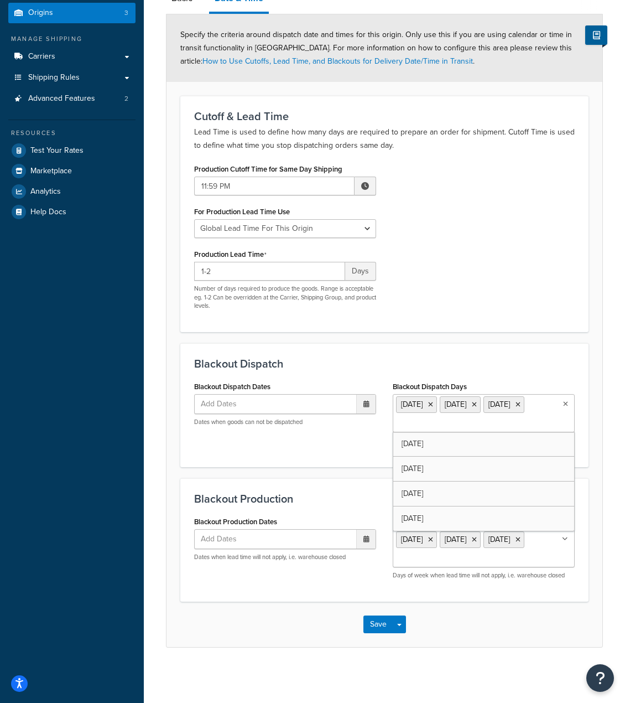
click at [256, 435] on div "Blackout Dispatch Dates Add Dates ‹ [DATE] › Su Mo Tu We Th Fr Sa 31 1 2 3 4 5 …" at bounding box center [384, 415] width 397 height 74
